Goal: Information Seeking & Learning: Learn about a topic

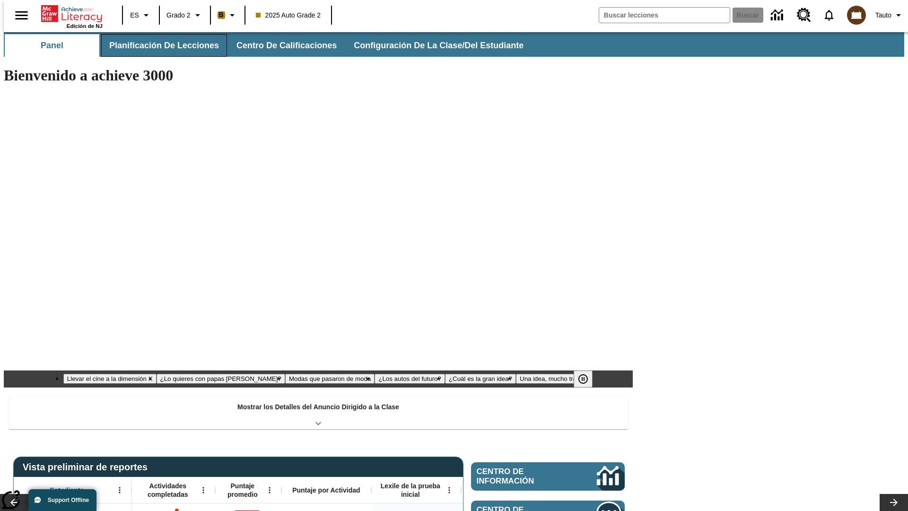
click at [158, 45] on button "Planificación de lecciones" at bounding box center [164, 45] width 126 height 23
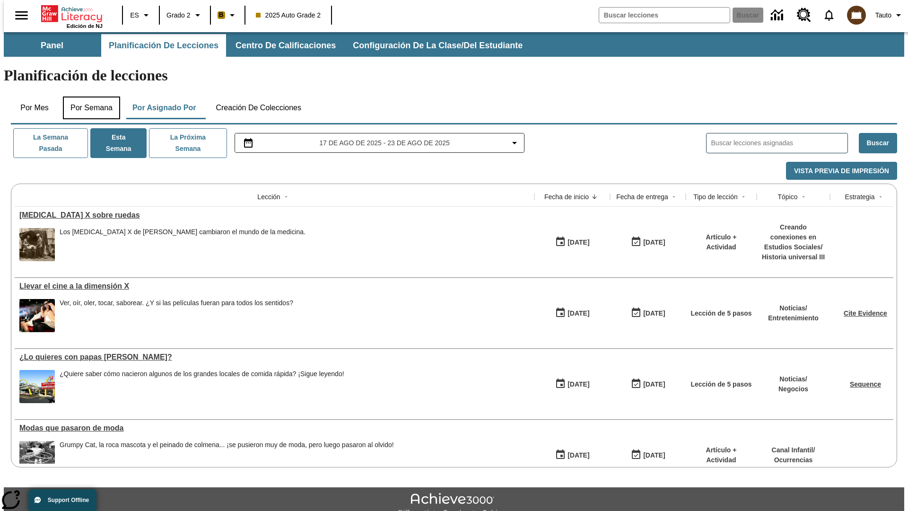
click at [88, 96] on button "Por semana" at bounding box center [91, 107] width 57 height 23
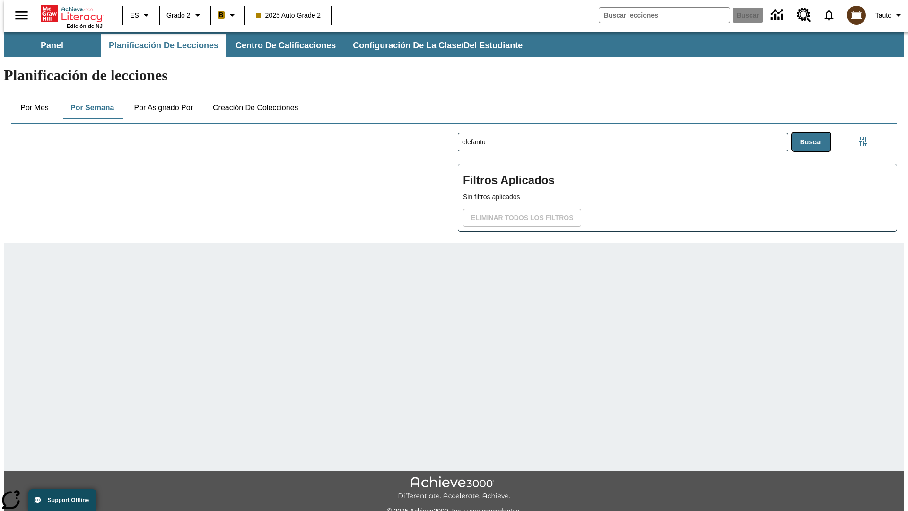
click at [813, 133] on button "Buscar" at bounding box center [811, 142] width 38 height 18
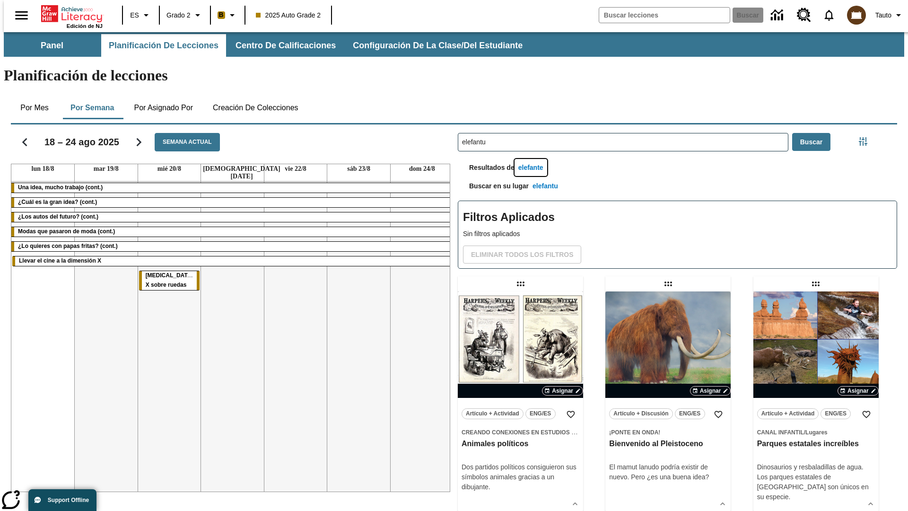
click at [532, 159] on button "elefante" at bounding box center [531, 167] width 33 height 17
type input "elefante"
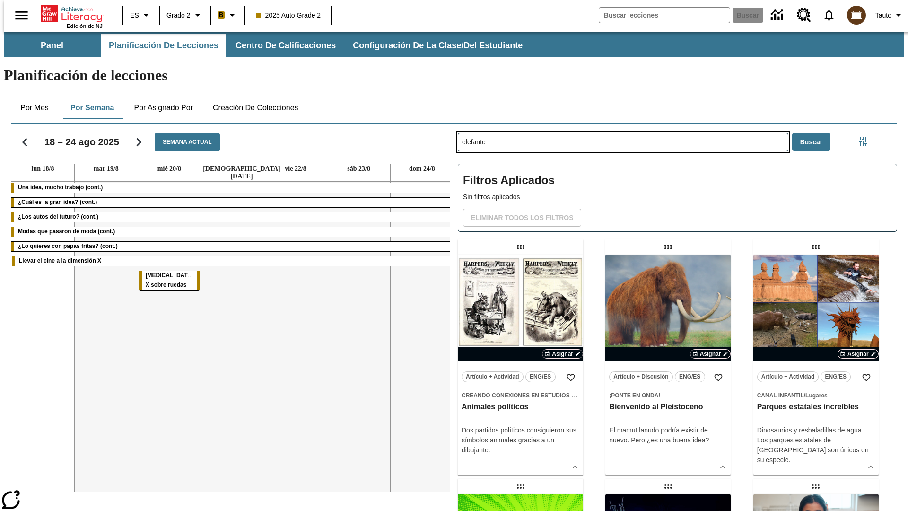
type input "elefantu"
